Goal: Navigation & Orientation: Find specific page/section

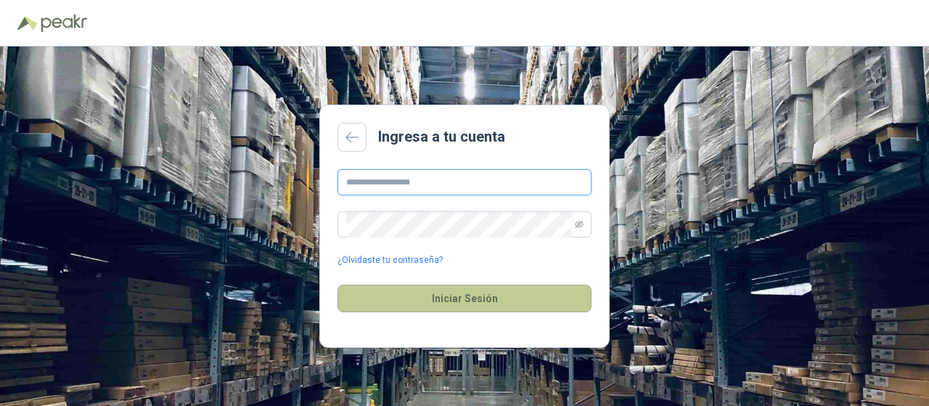
type input "**********"
click at [490, 295] on button "Iniciar Sesión" at bounding box center [464, 298] width 254 height 28
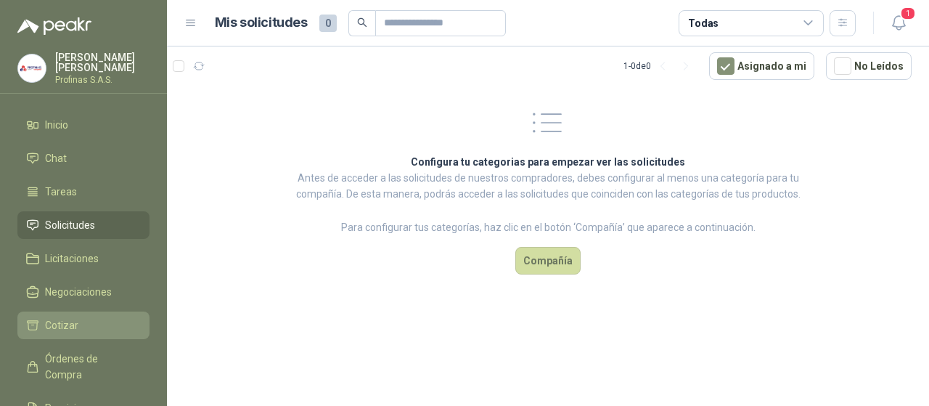
click at [70, 334] on link "Cotizar" at bounding box center [83, 325] width 132 height 28
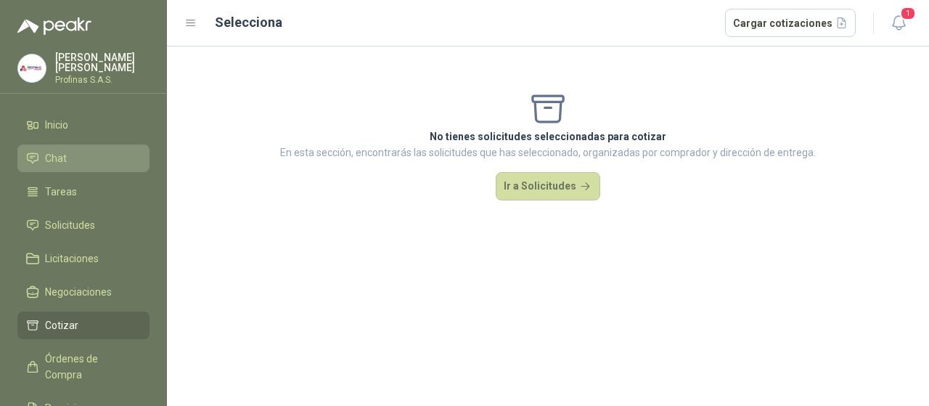
click at [54, 152] on span "Chat" at bounding box center [56, 158] width 22 height 16
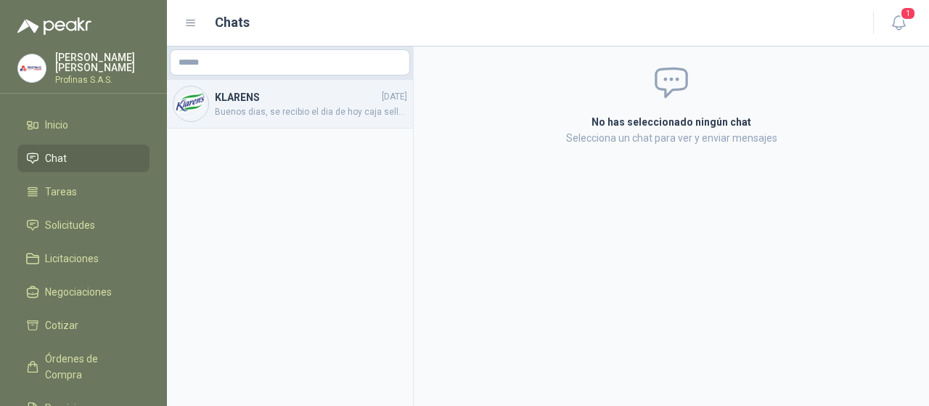
click at [236, 104] on div "KLARENS [DATE] Buenos dias, se recibio el dia [PERSON_NAME][DATE] caja sellada …" at bounding box center [311, 104] width 192 height 30
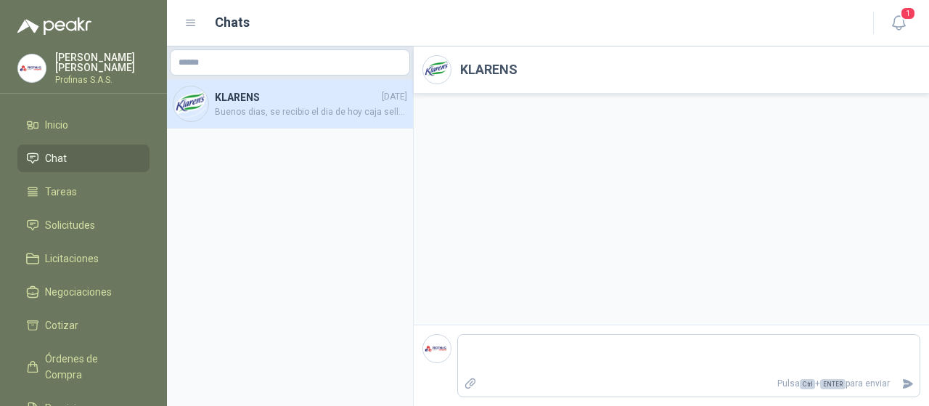
click at [305, 107] on span "Buenos dias, se recibio el dia de hoy caja sellada pero en el interir solo habi…" at bounding box center [311, 112] width 192 height 14
click at [901, 17] on span "1" at bounding box center [908, 14] width 16 height 14
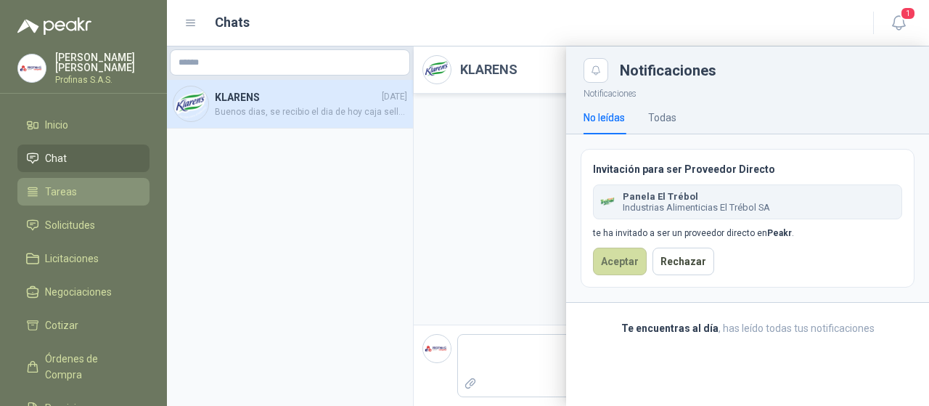
click at [44, 186] on li "Tareas" at bounding box center [83, 192] width 115 height 16
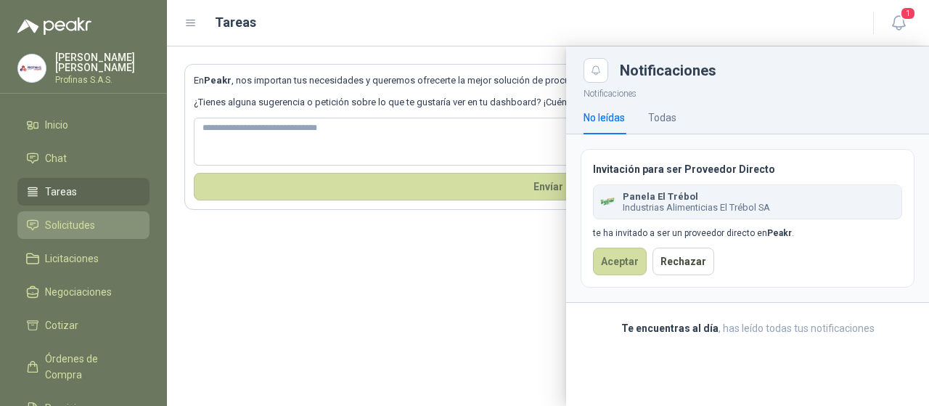
click at [49, 221] on span "Solicitudes" at bounding box center [70, 225] width 50 height 16
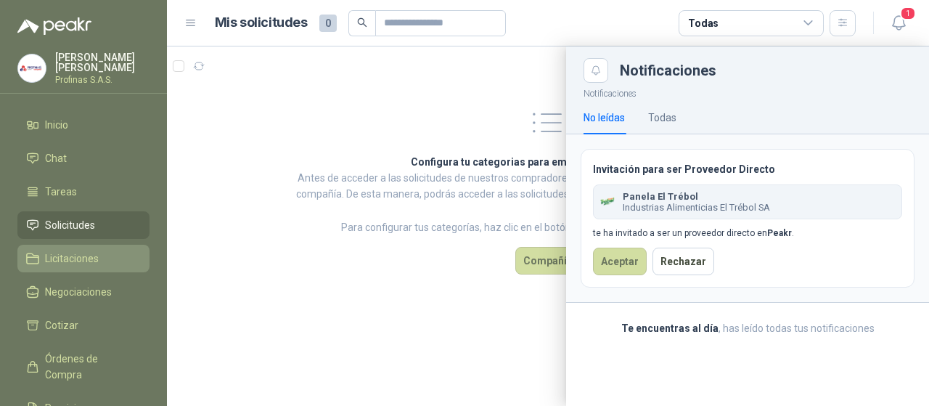
click at [53, 262] on span "Licitaciones" at bounding box center [72, 258] width 54 height 16
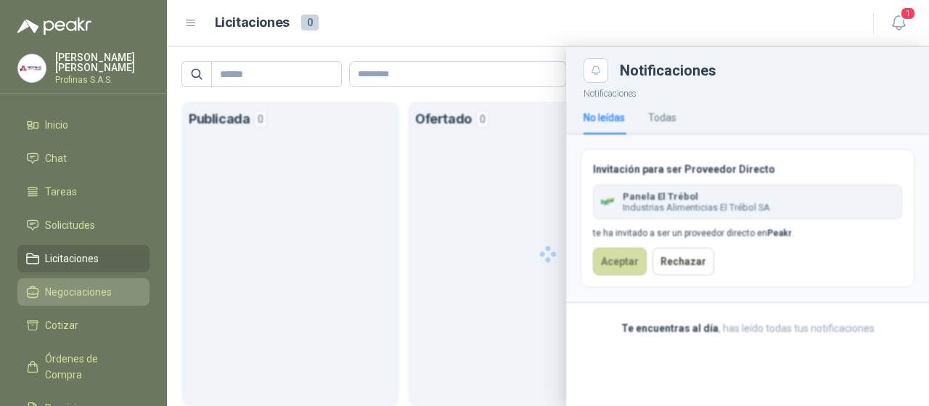
click at [64, 289] on span "Negociaciones" at bounding box center [78, 292] width 67 height 16
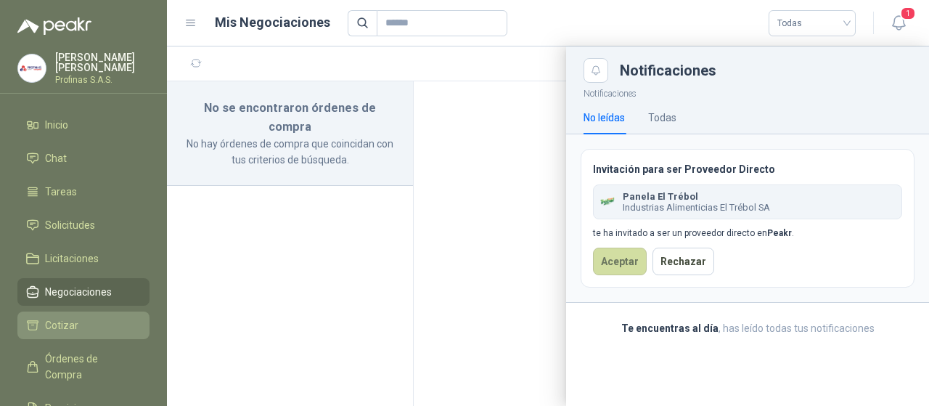
click at [60, 317] on span "Cotizar" at bounding box center [61, 325] width 33 height 16
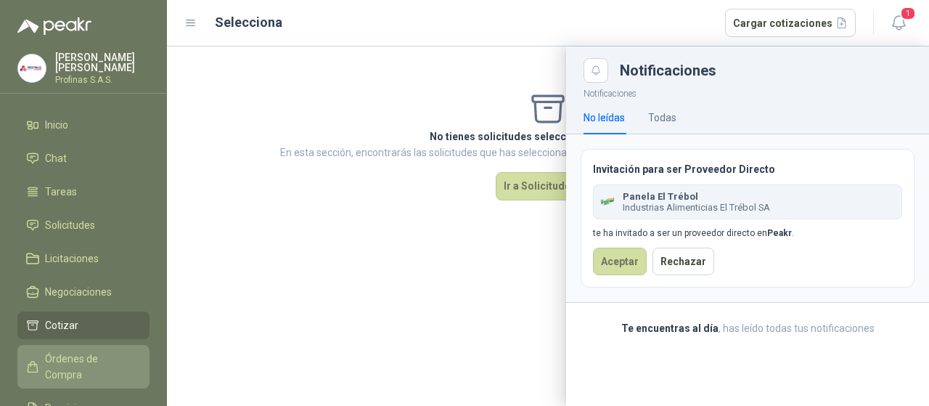
click at [99, 350] on span "Órdenes de Compra" at bounding box center [90, 366] width 91 height 32
